Goal: Task Accomplishment & Management: Manage account settings

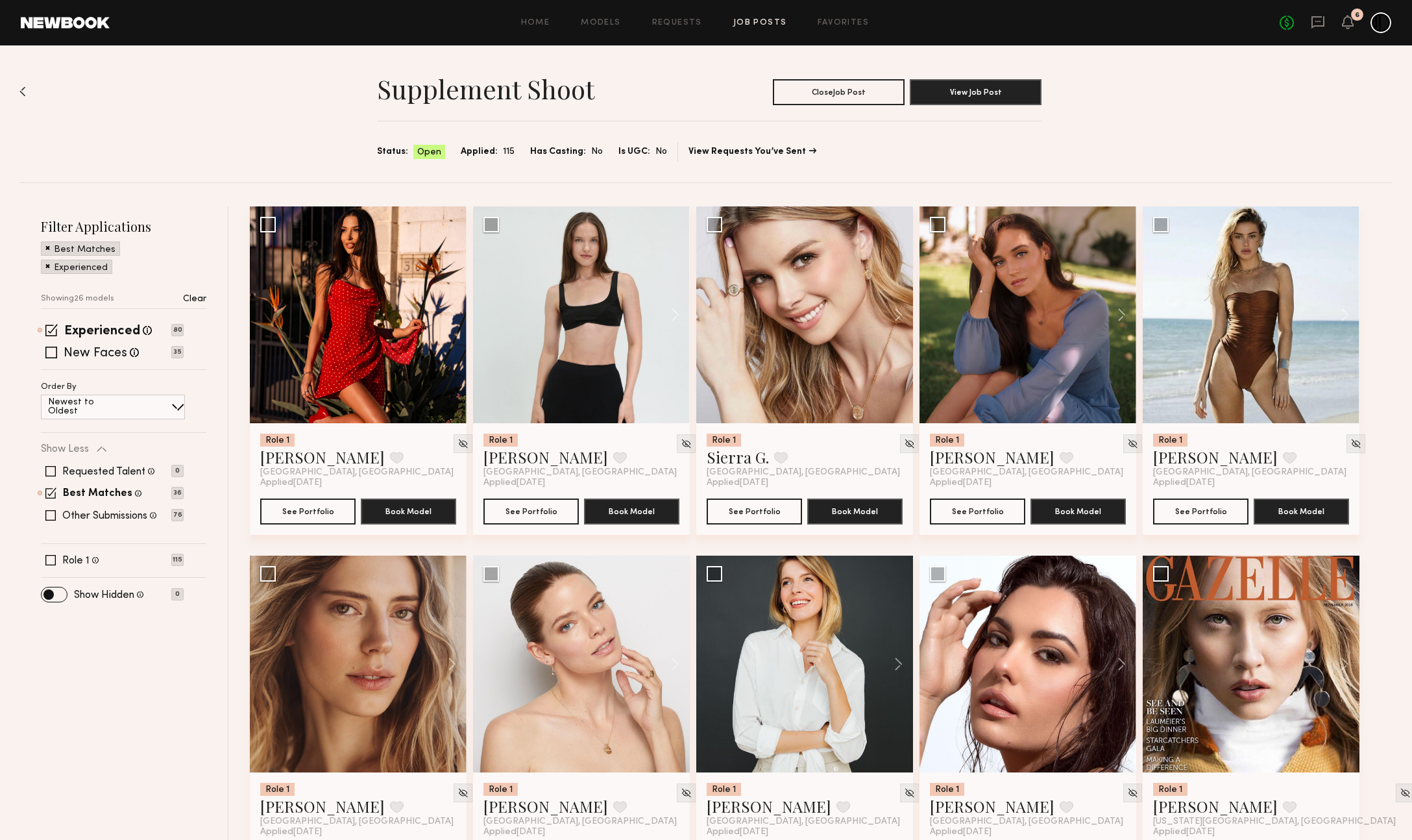
click at [756, 22] on link "Job Posts" at bounding box center [760, 23] width 54 height 9
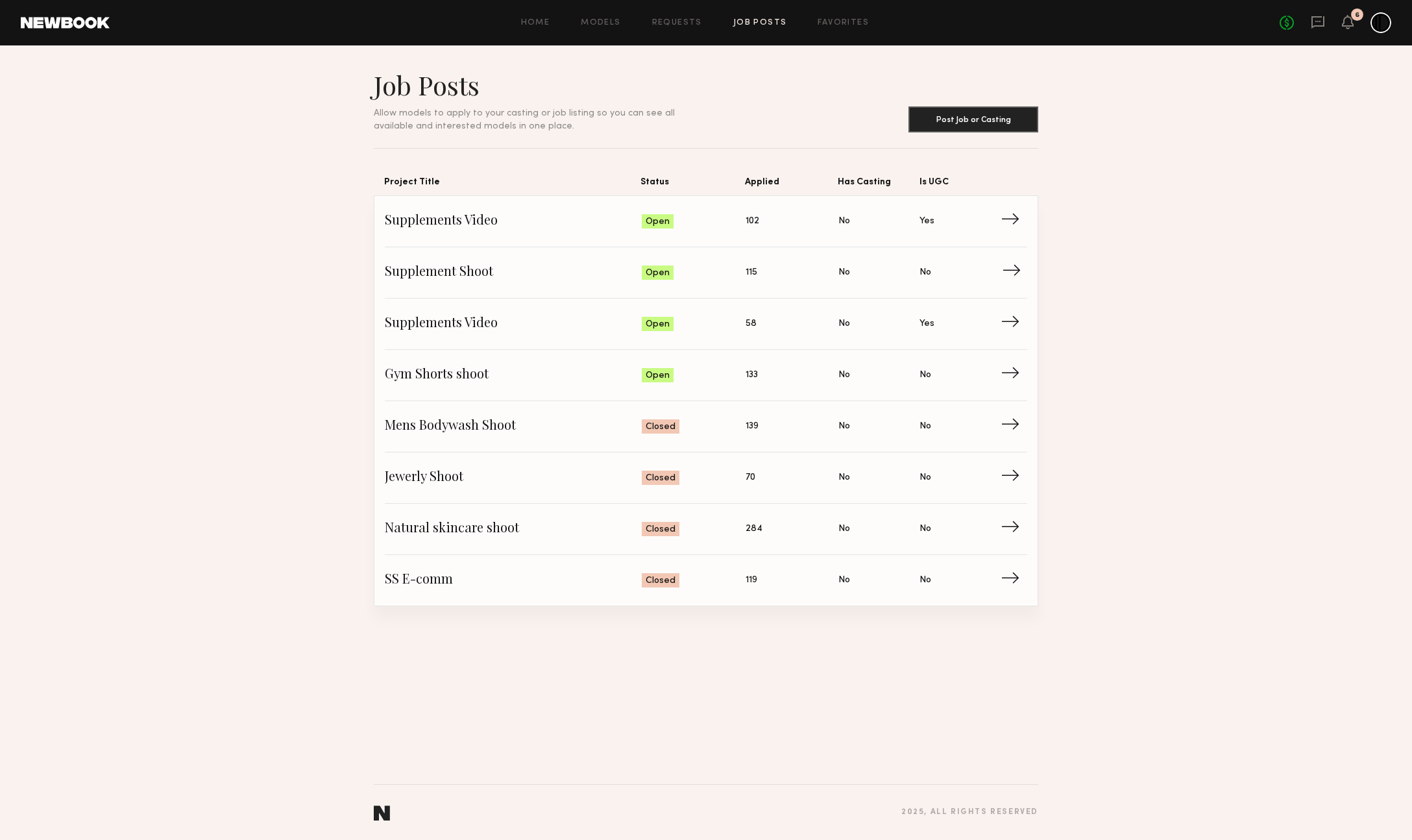
click at [550, 281] on span "Supplement Shoot" at bounding box center [513, 272] width 257 height 20
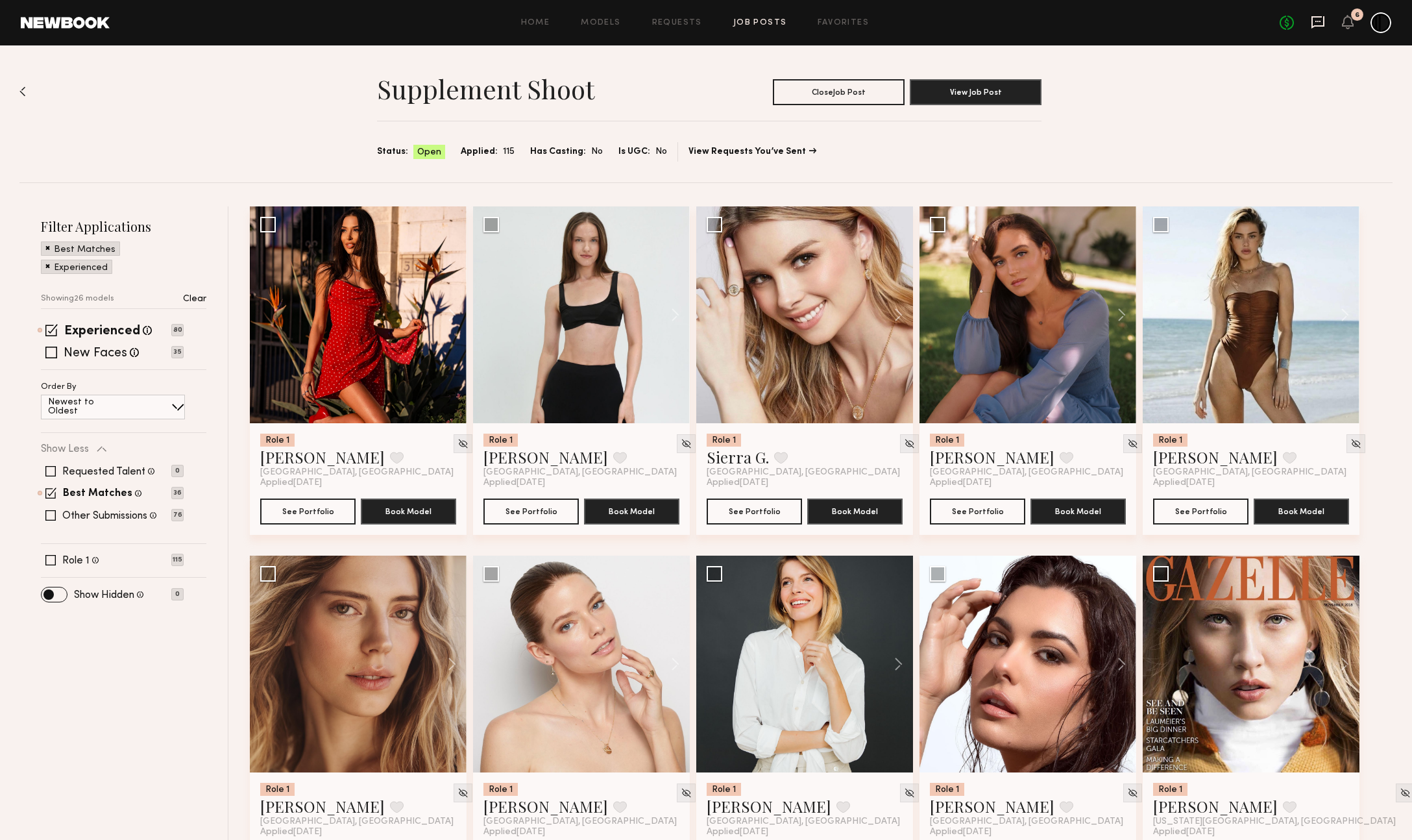
click at [1321, 22] on icon at bounding box center [1317, 22] width 14 height 14
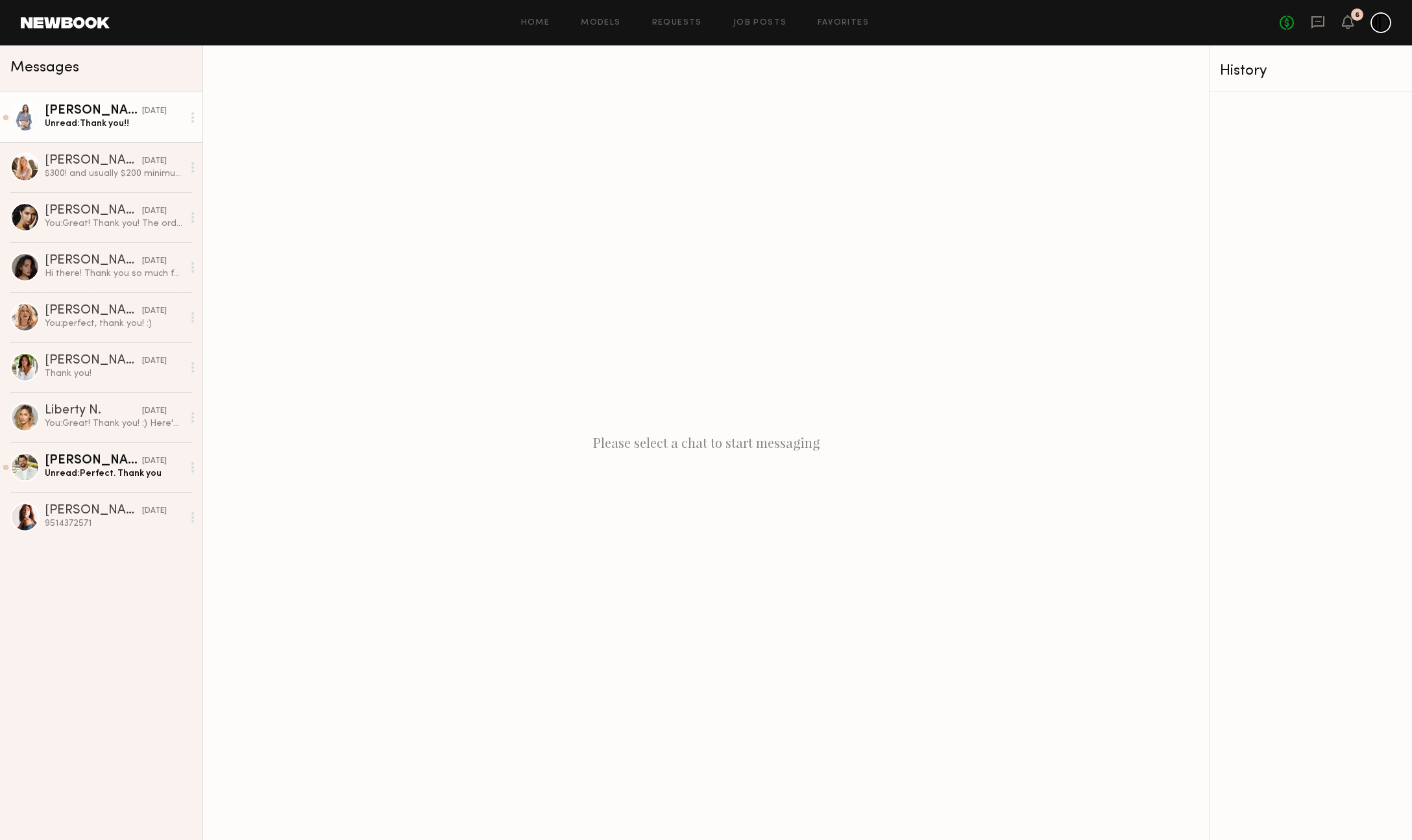
click at [114, 137] on link "[PERSON_NAME] [DATE] Unread: Thank you!!" at bounding box center [101, 117] width 203 height 50
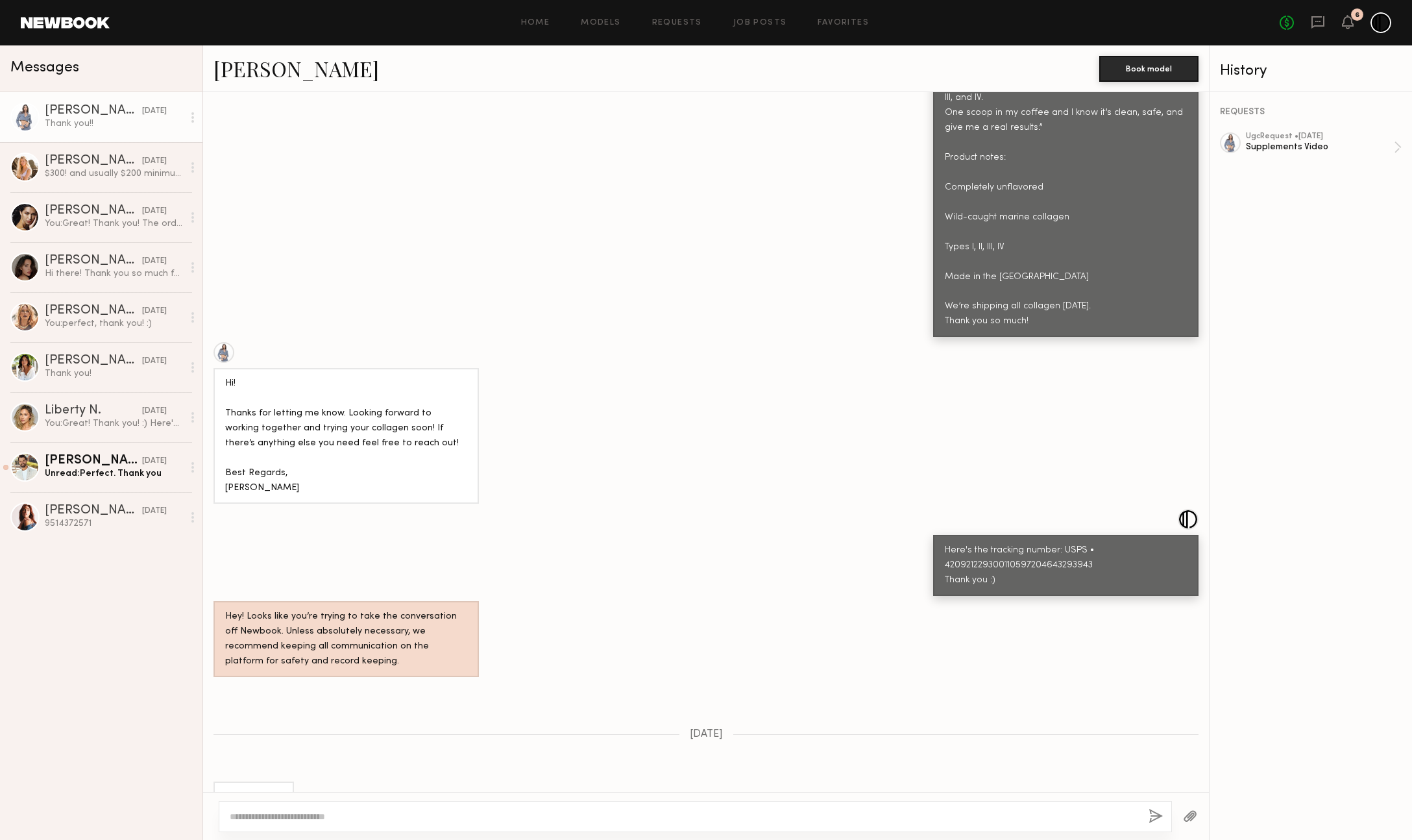
scroll to position [852, 0]
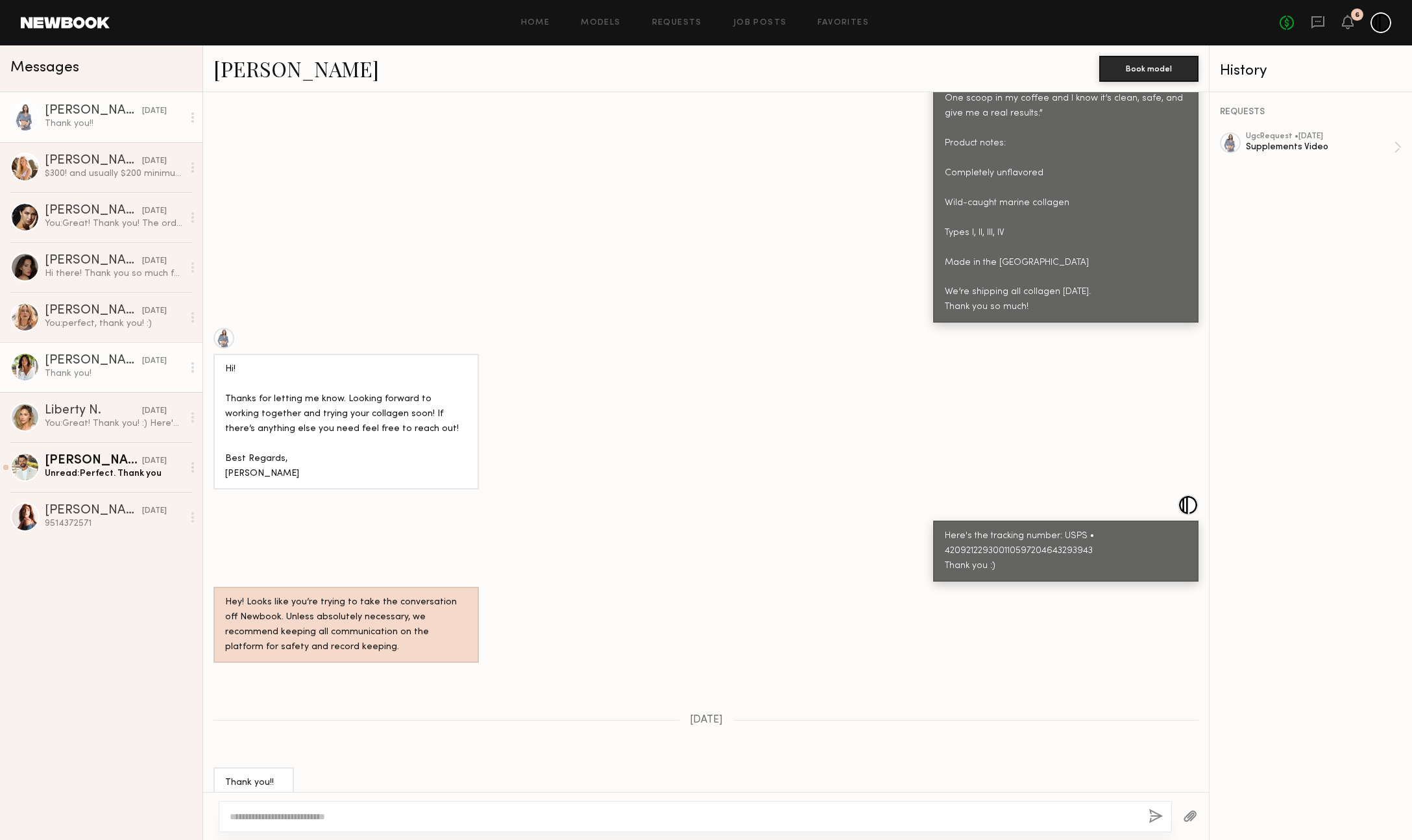
click at [99, 375] on div "Thank you!" at bounding box center [113, 374] width 138 height 13
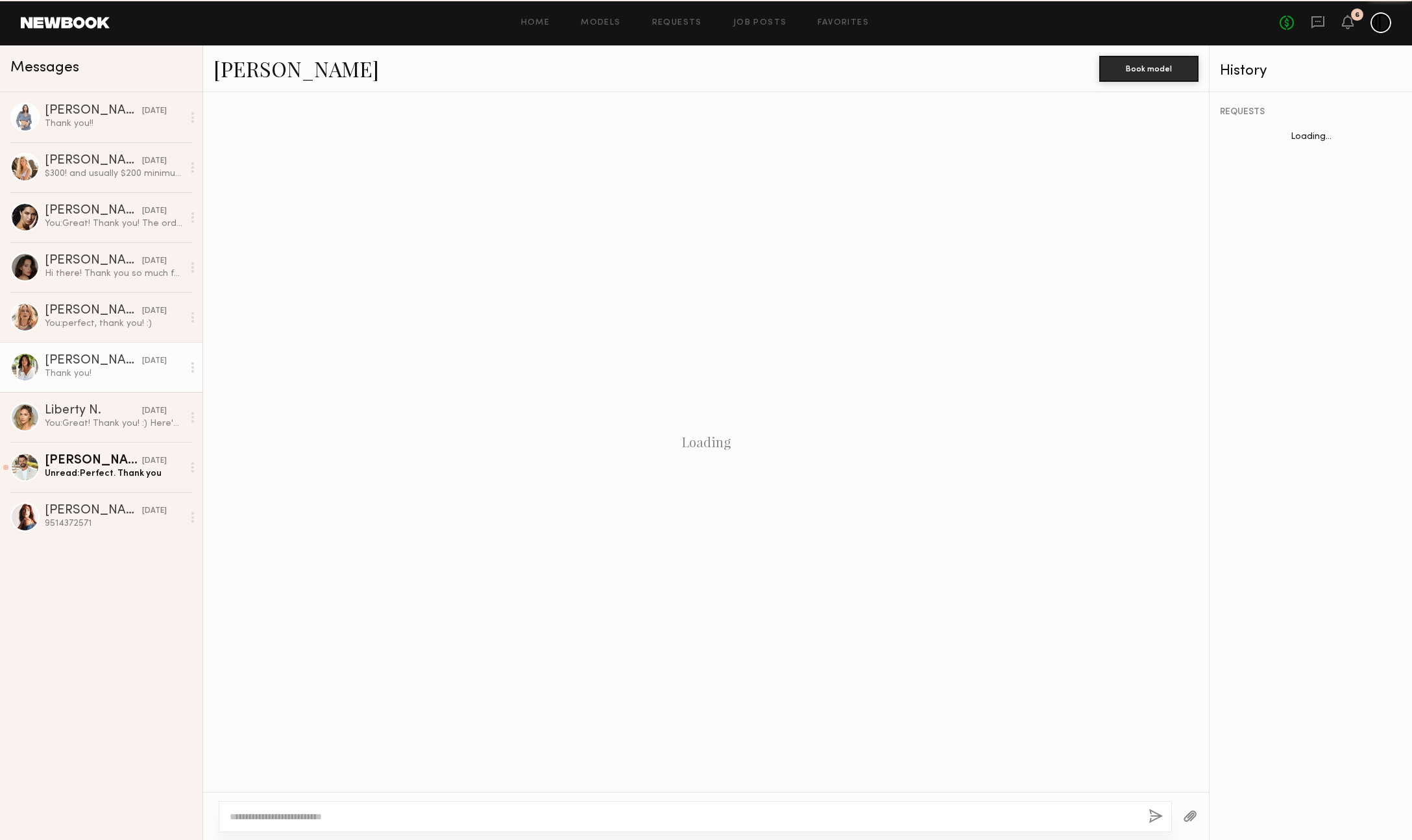
scroll to position [542, 0]
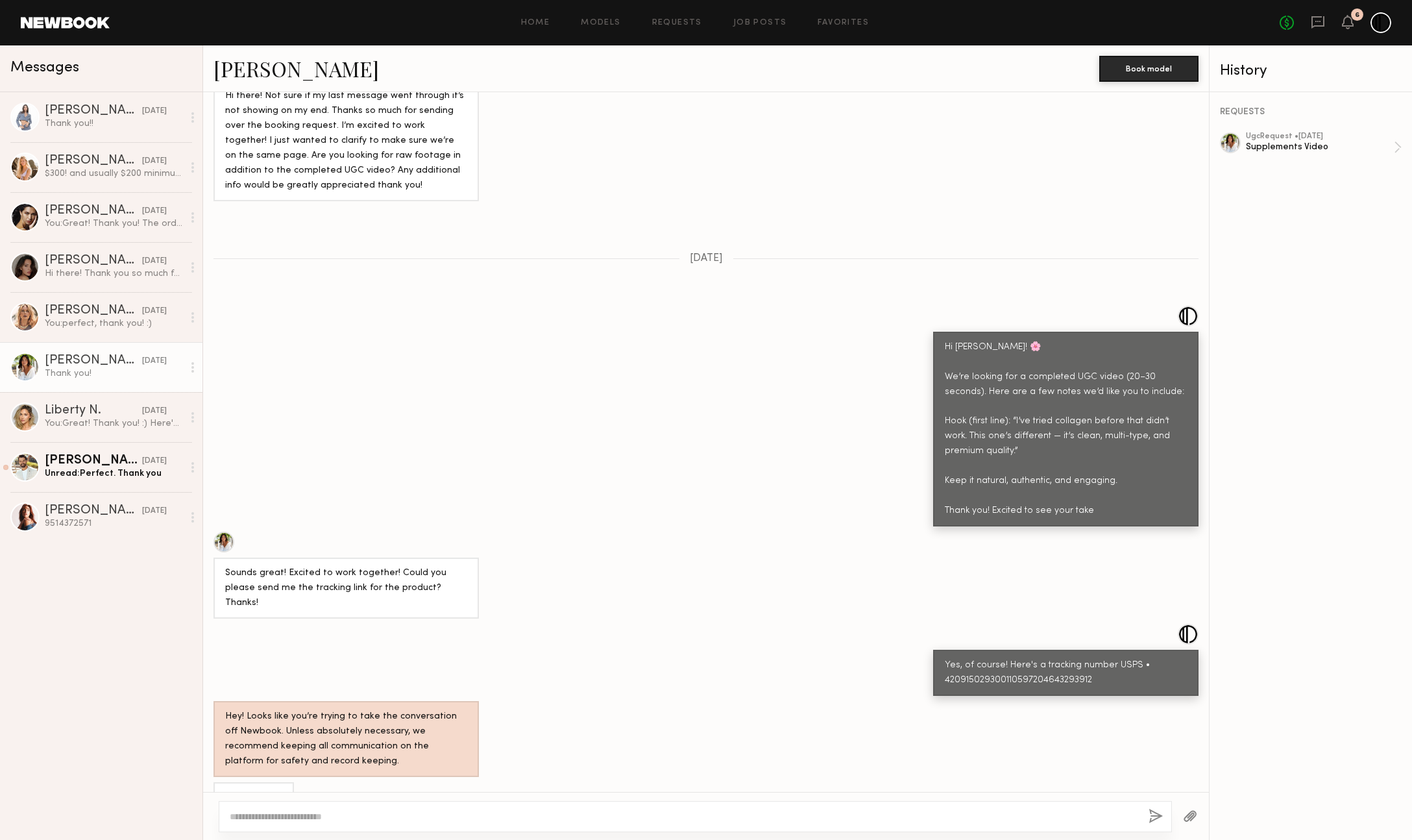
click at [1362, 18] on div "No fees up to $5,000 6" at bounding box center [1336, 23] width 112 height 20
click at [1354, 18] on div "6" at bounding box center [1357, 15] width 13 height 13
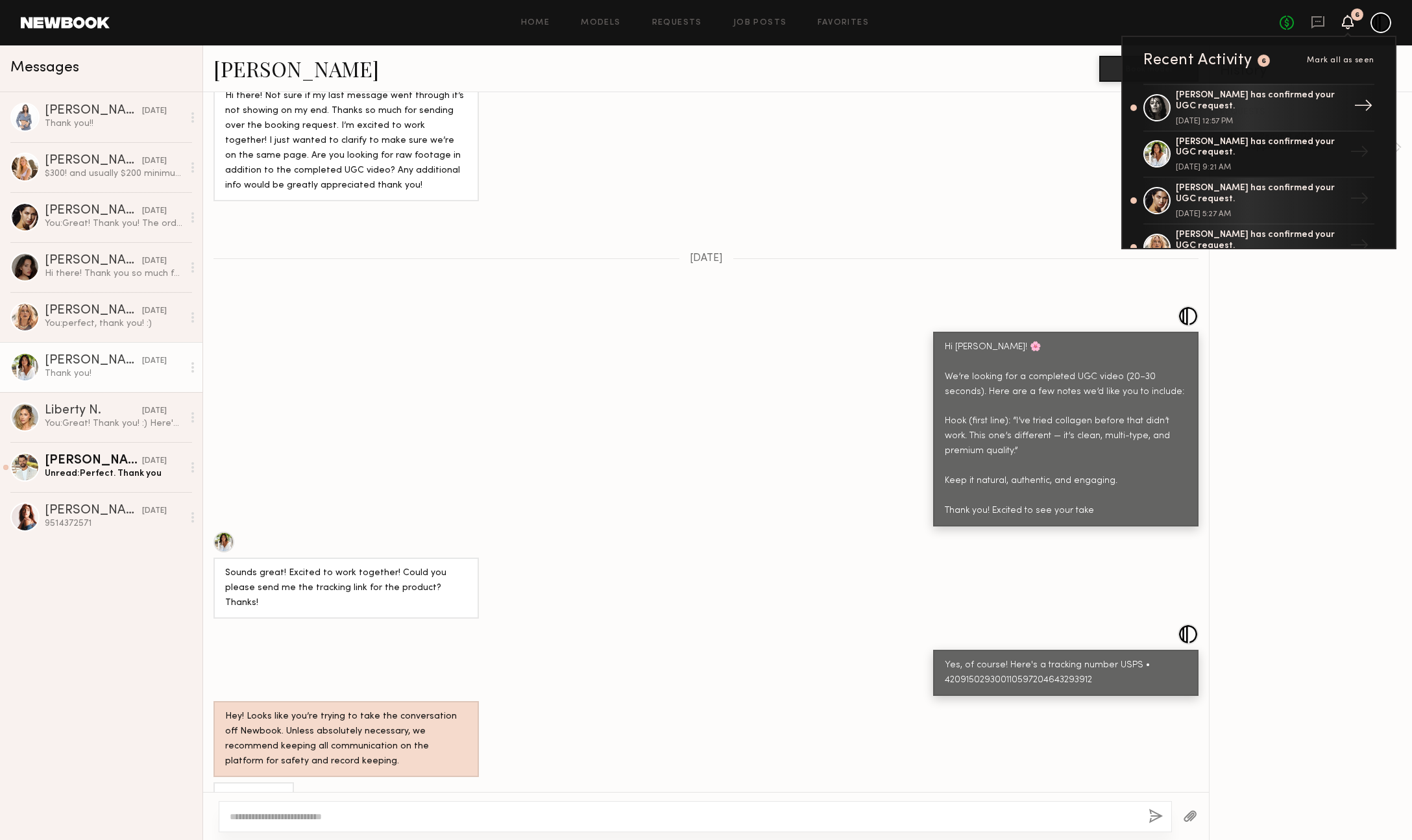
click at [1251, 105] on div "[PERSON_NAME] has confirmed your UGC request." at bounding box center [1260, 101] width 169 height 22
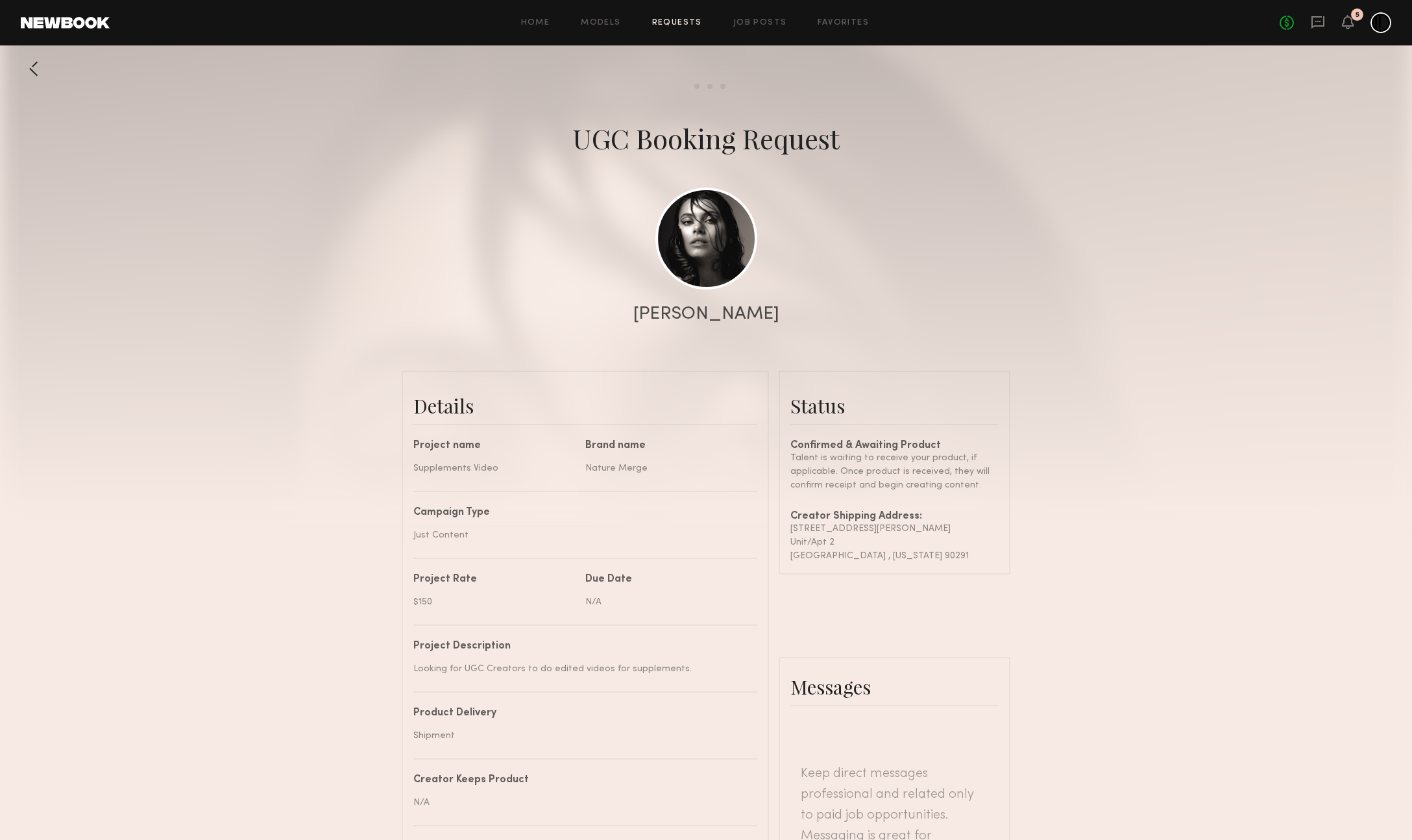
click at [1352, 17] on div "5" at bounding box center [1357, 15] width 13 height 13
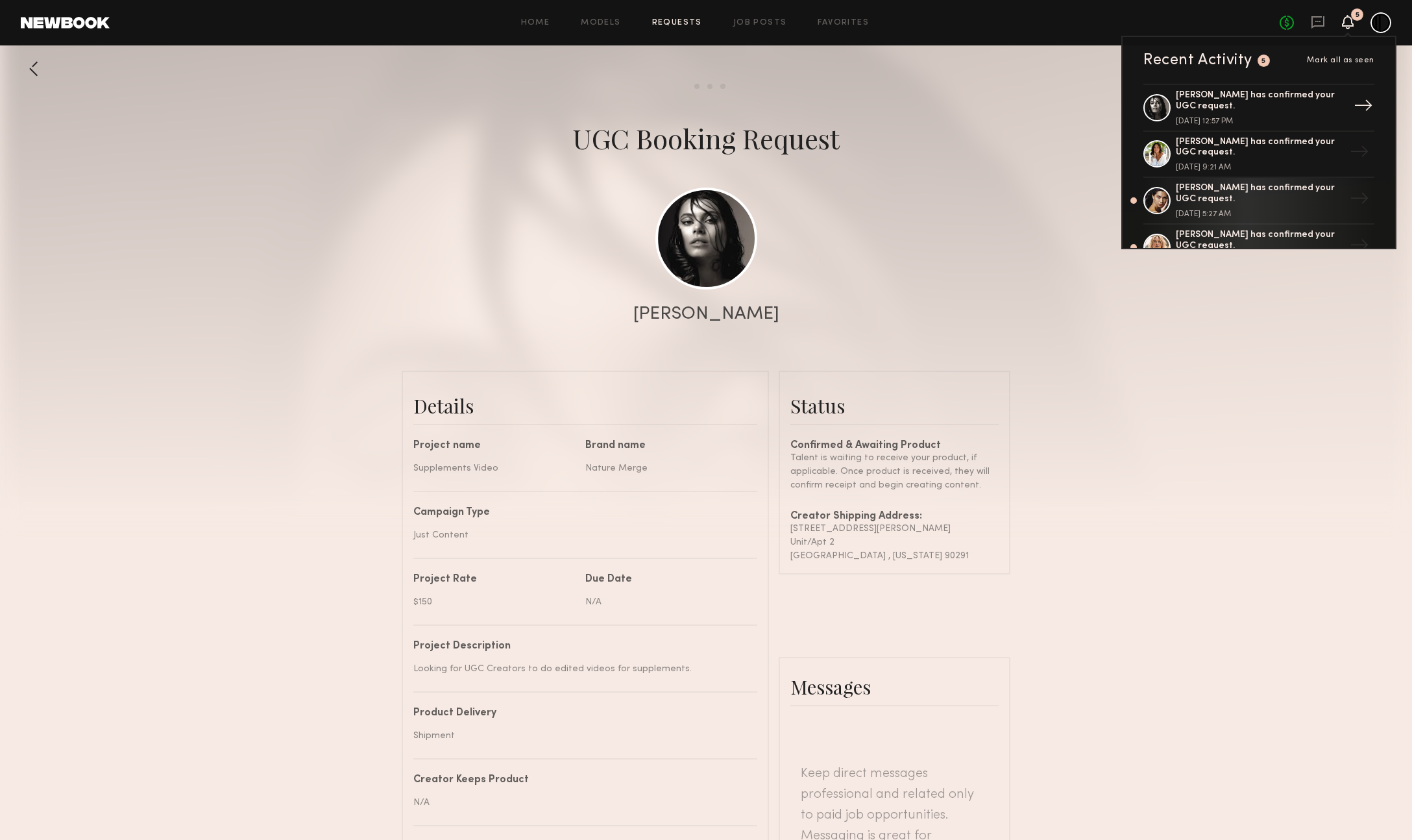
scroll to position [14, 0]
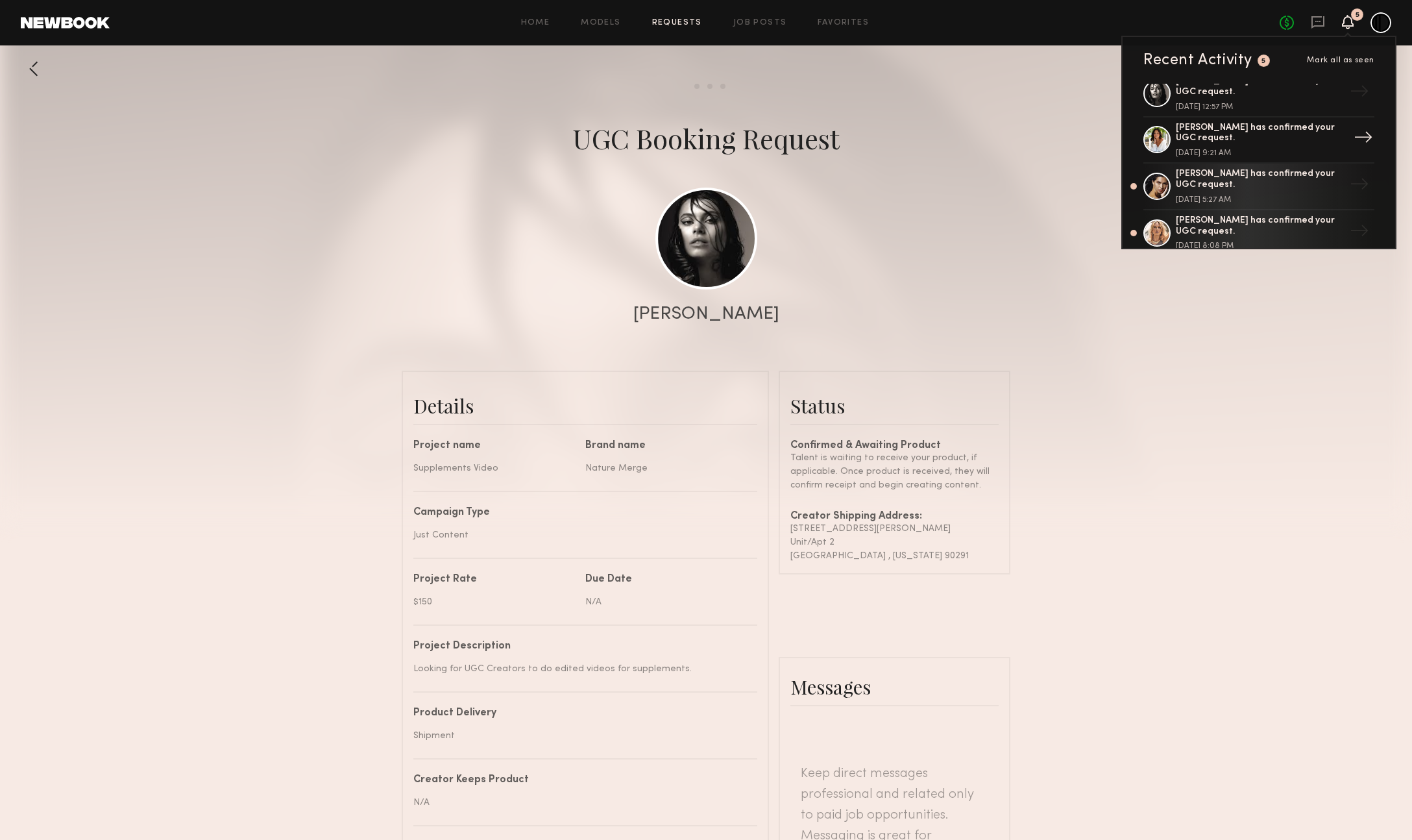
click at [1289, 139] on div "[PERSON_NAME] has confirmed your UGC request." at bounding box center [1260, 134] width 169 height 22
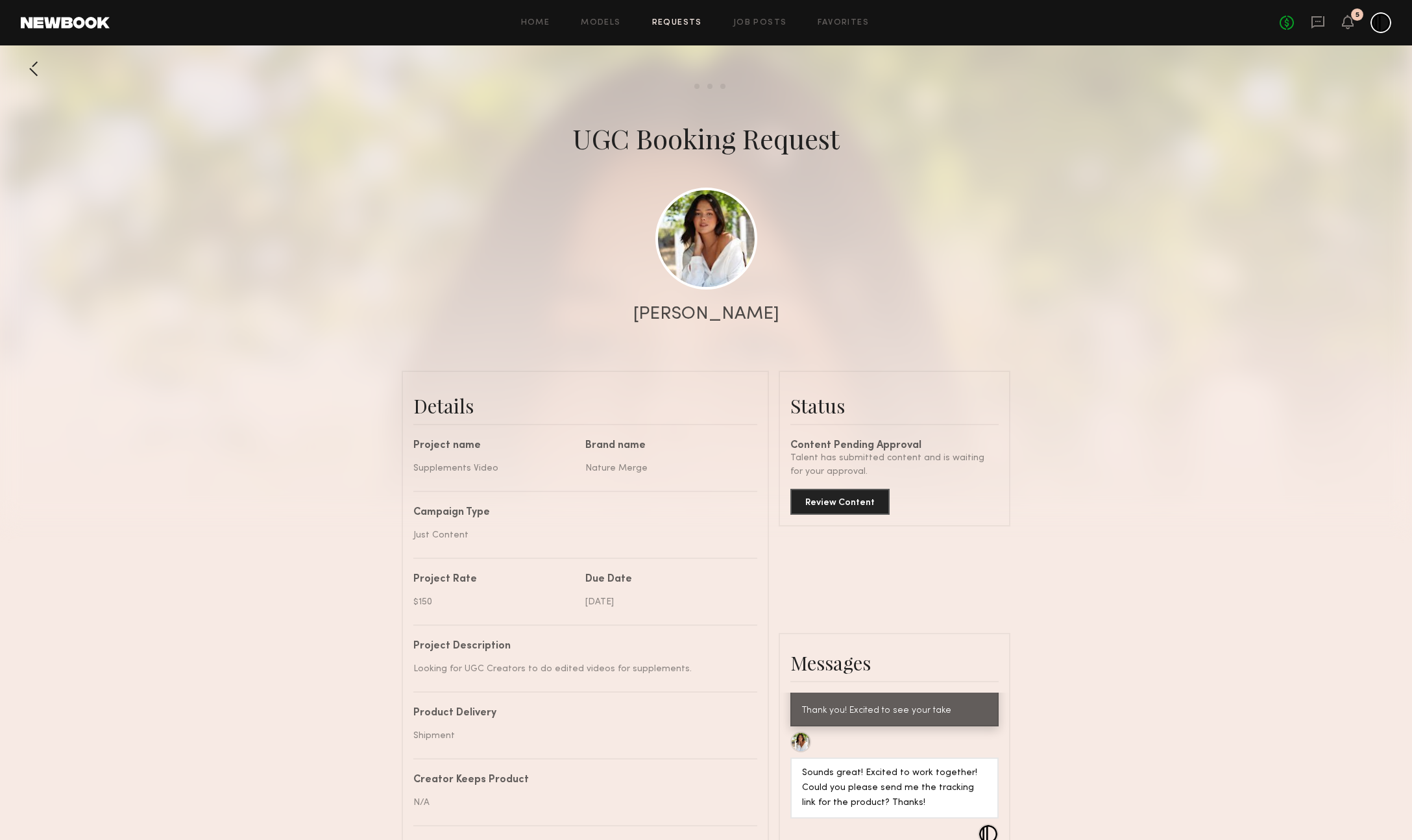
scroll to position [10, 0]
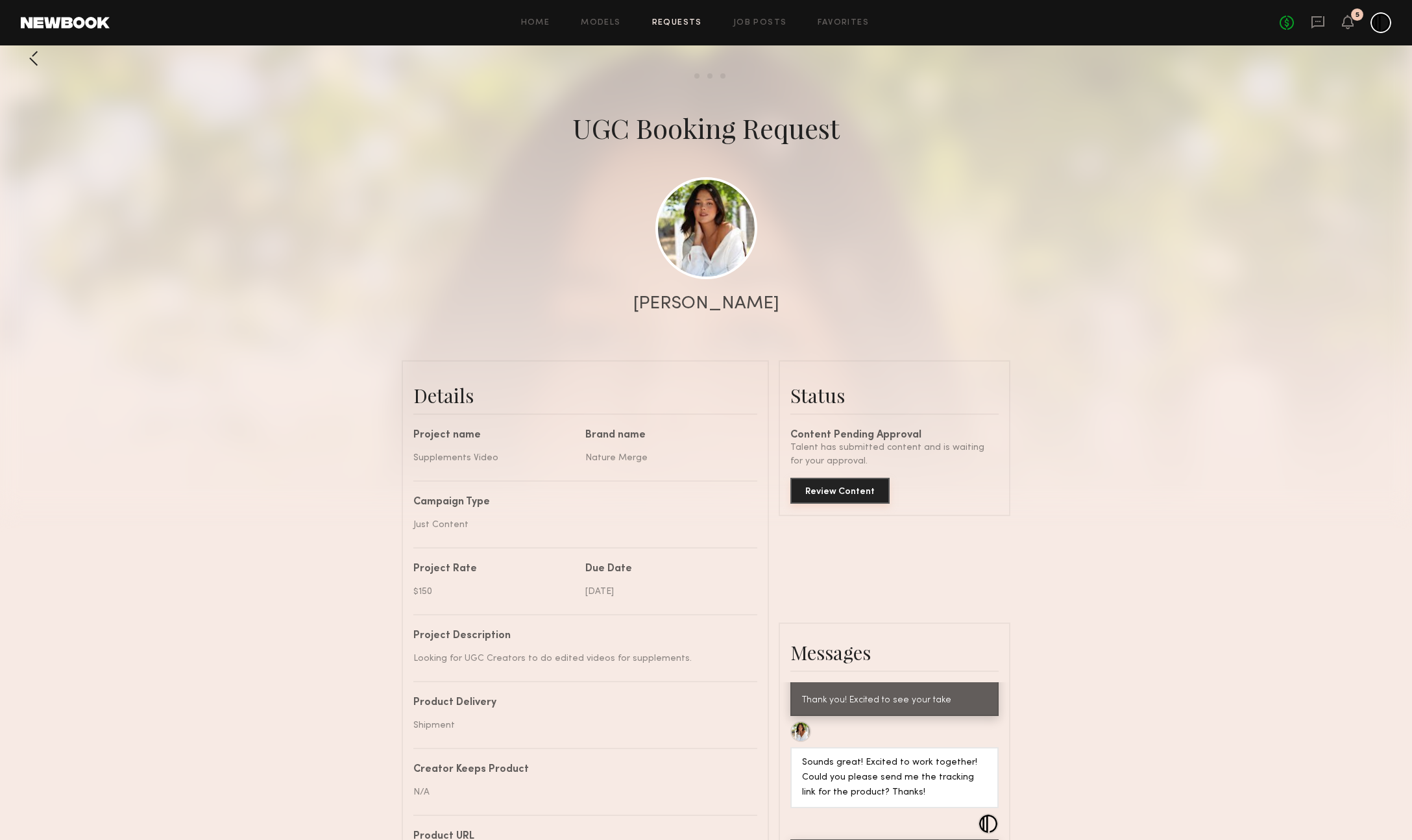
click at [843, 485] on button "Review Content" at bounding box center [840, 490] width 99 height 26
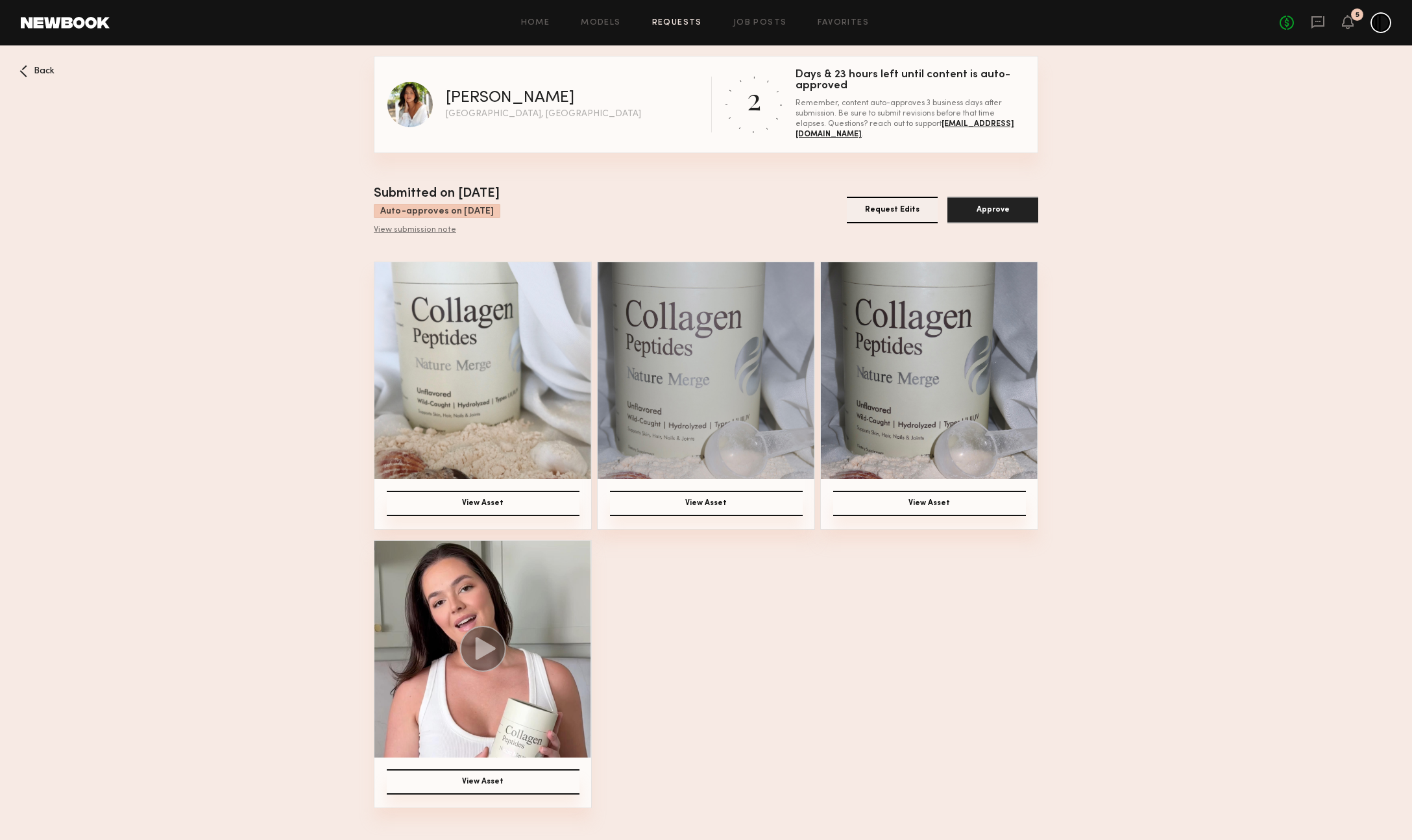
click at [508, 501] on button "View Asset" at bounding box center [483, 504] width 193 height 25
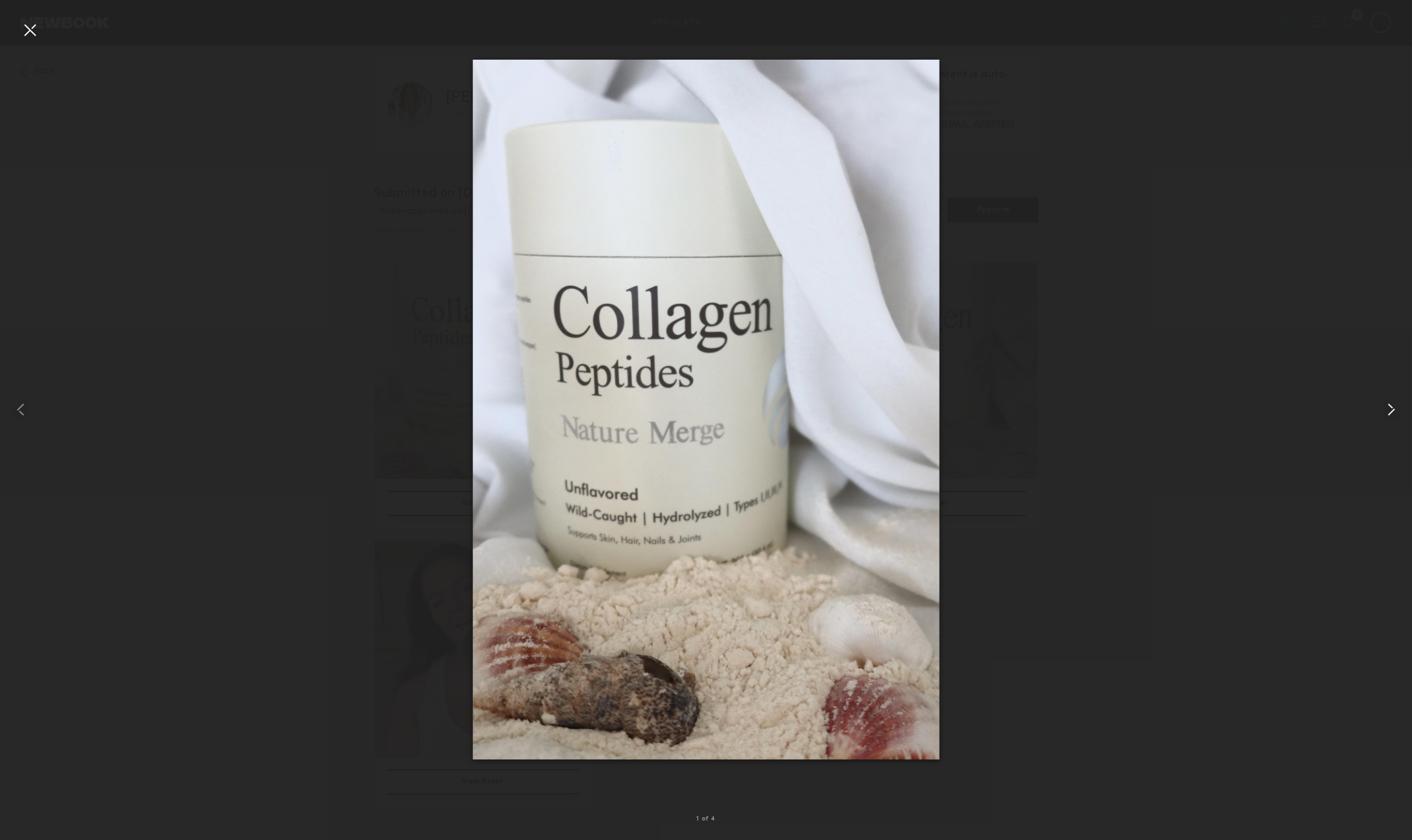
click at [1395, 410] on common-icon at bounding box center [1391, 409] width 20 height 20
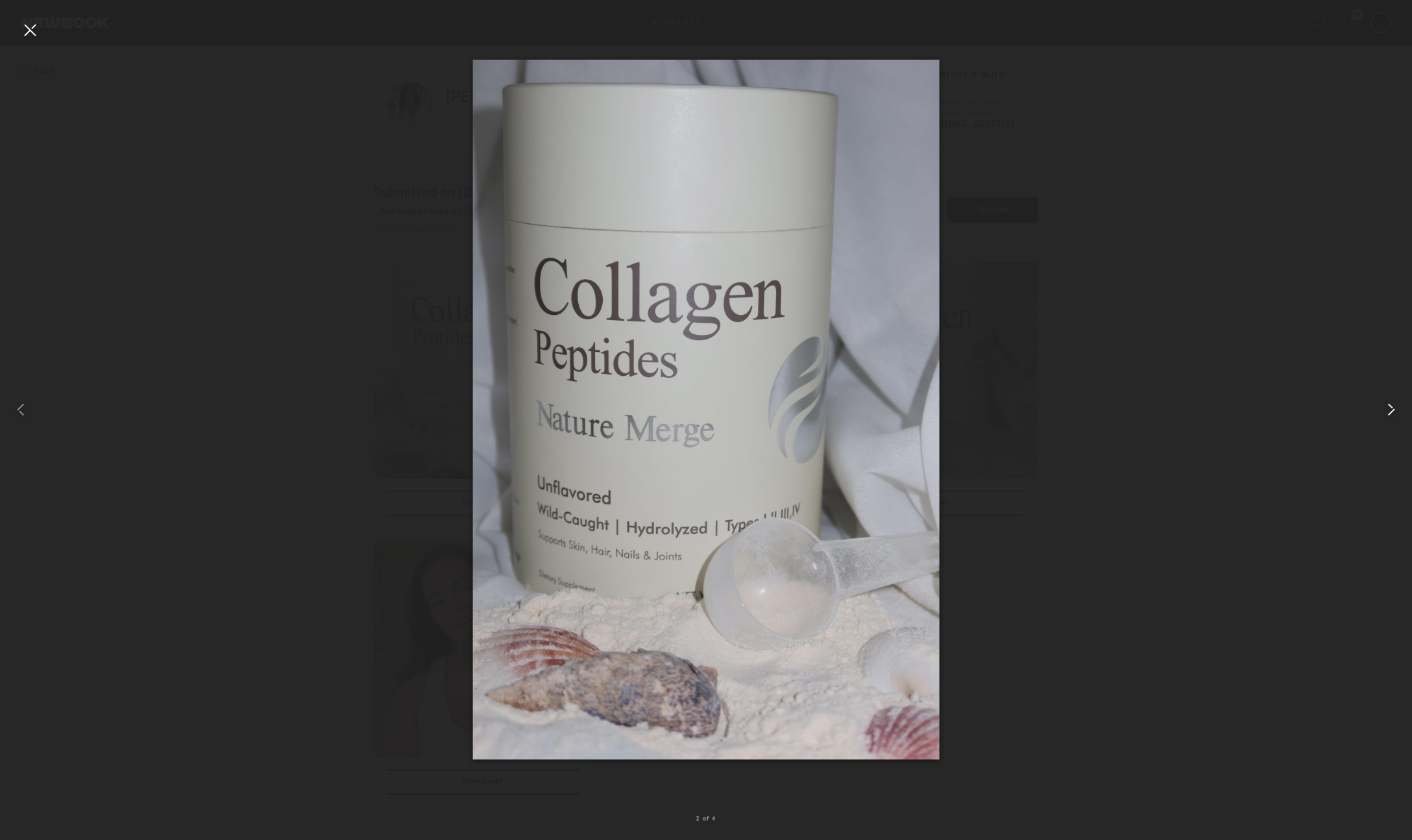
click at [1395, 410] on common-icon at bounding box center [1391, 409] width 20 height 20
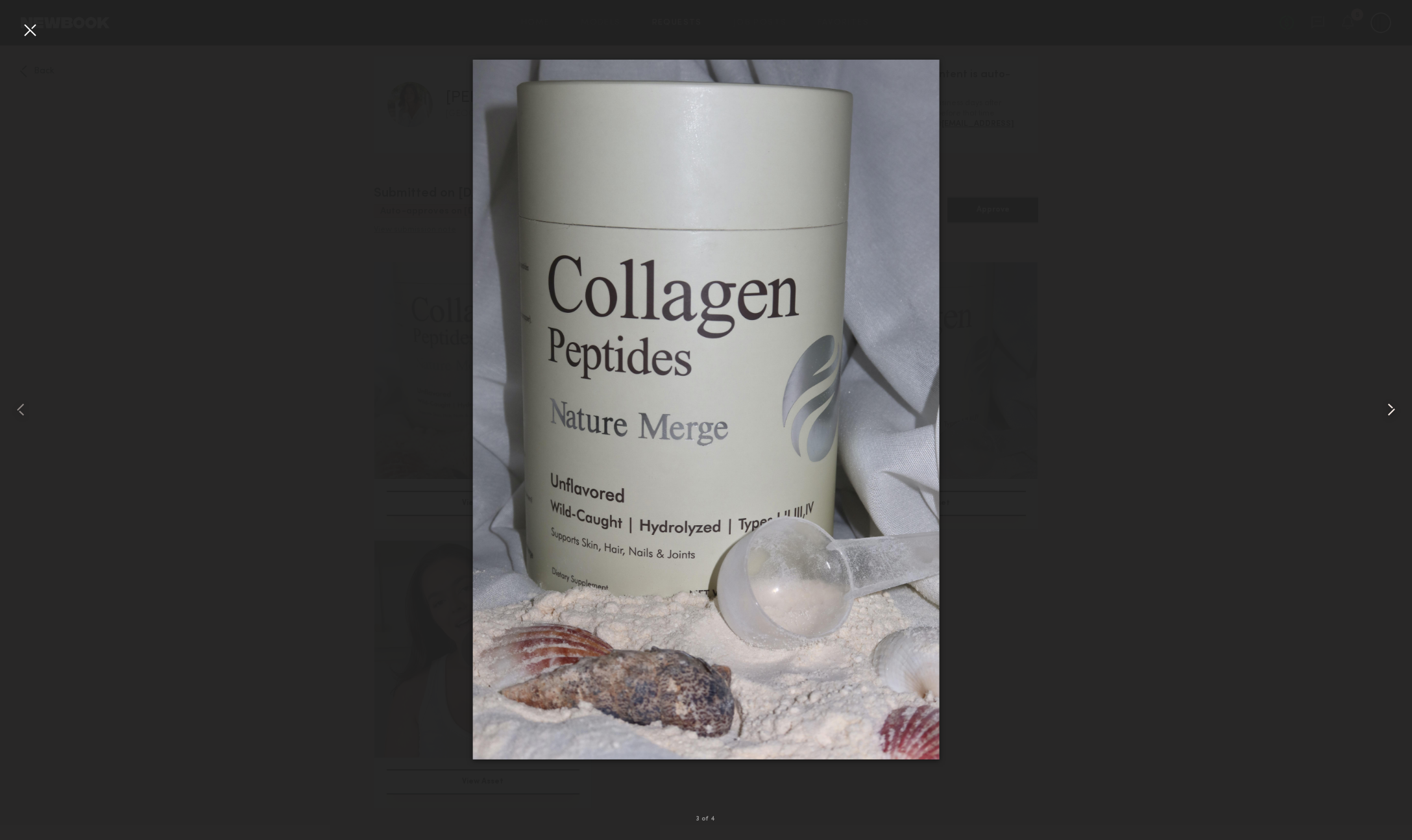
click at [1395, 410] on common-icon at bounding box center [1391, 409] width 20 height 20
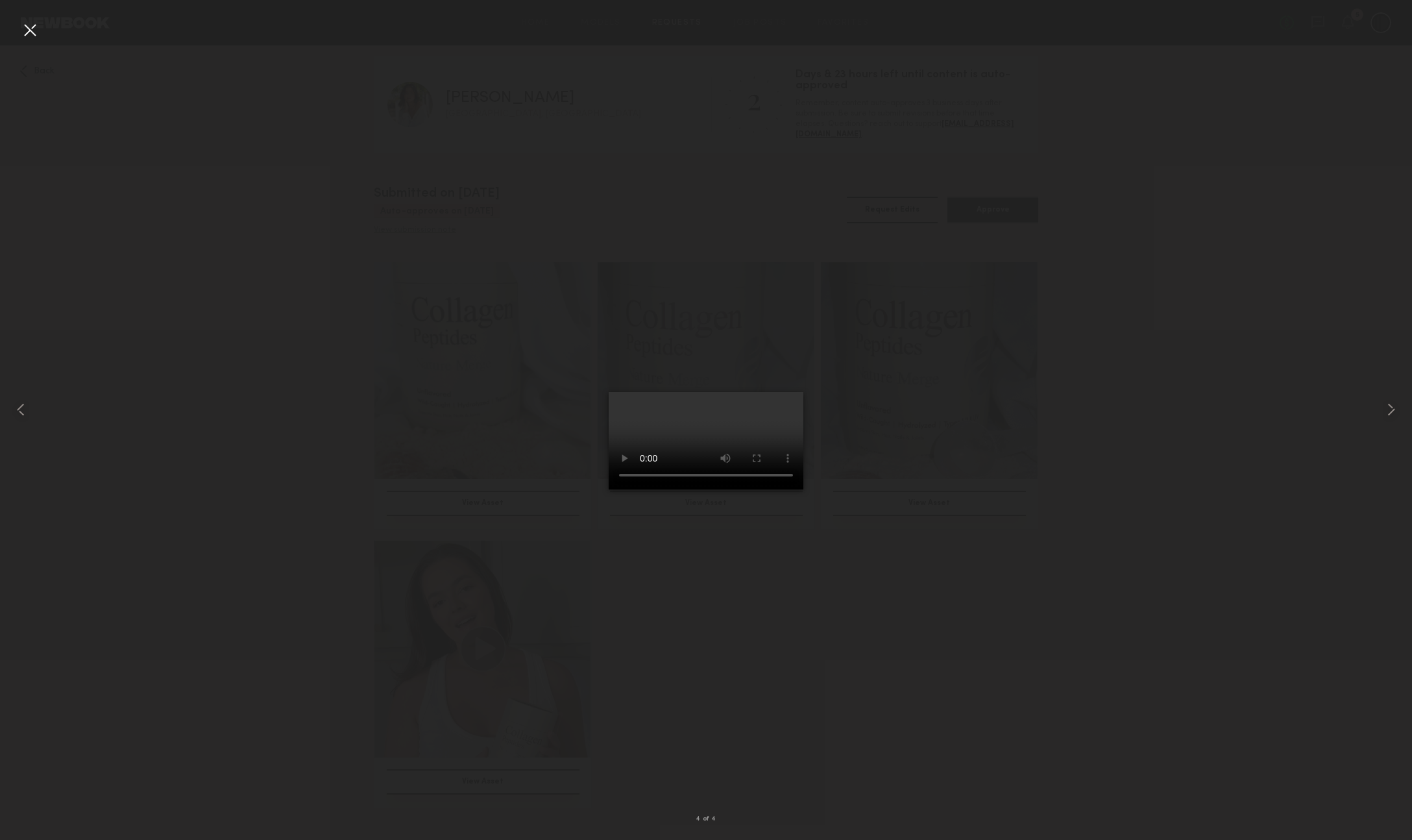
click at [27, 24] on div at bounding box center [30, 30] width 20 height 20
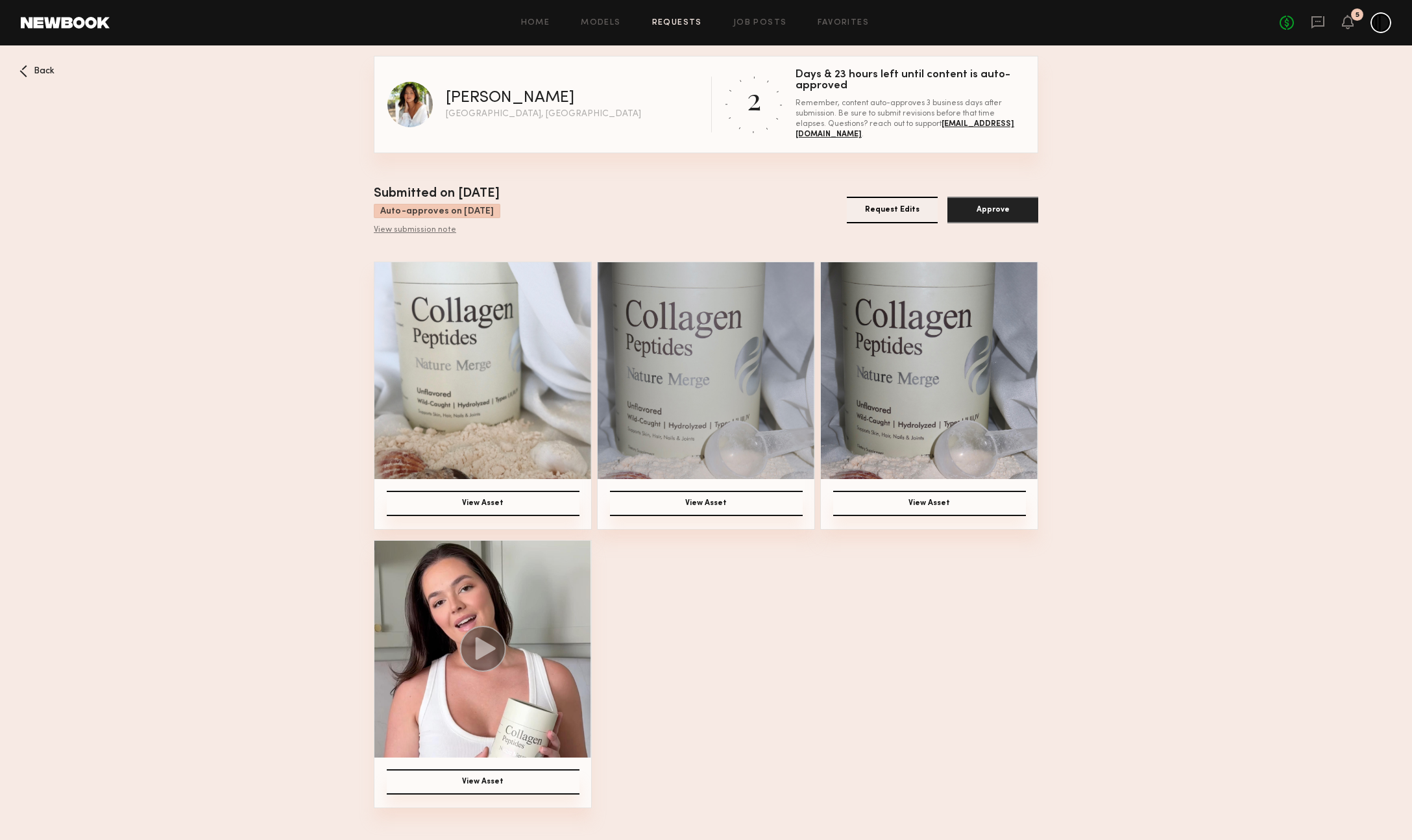
click at [880, 208] on button "Request Edits" at bounding box center [892, 210] width 91 height 27
